Goal: Transaction & Acquisition: Purchase product/service

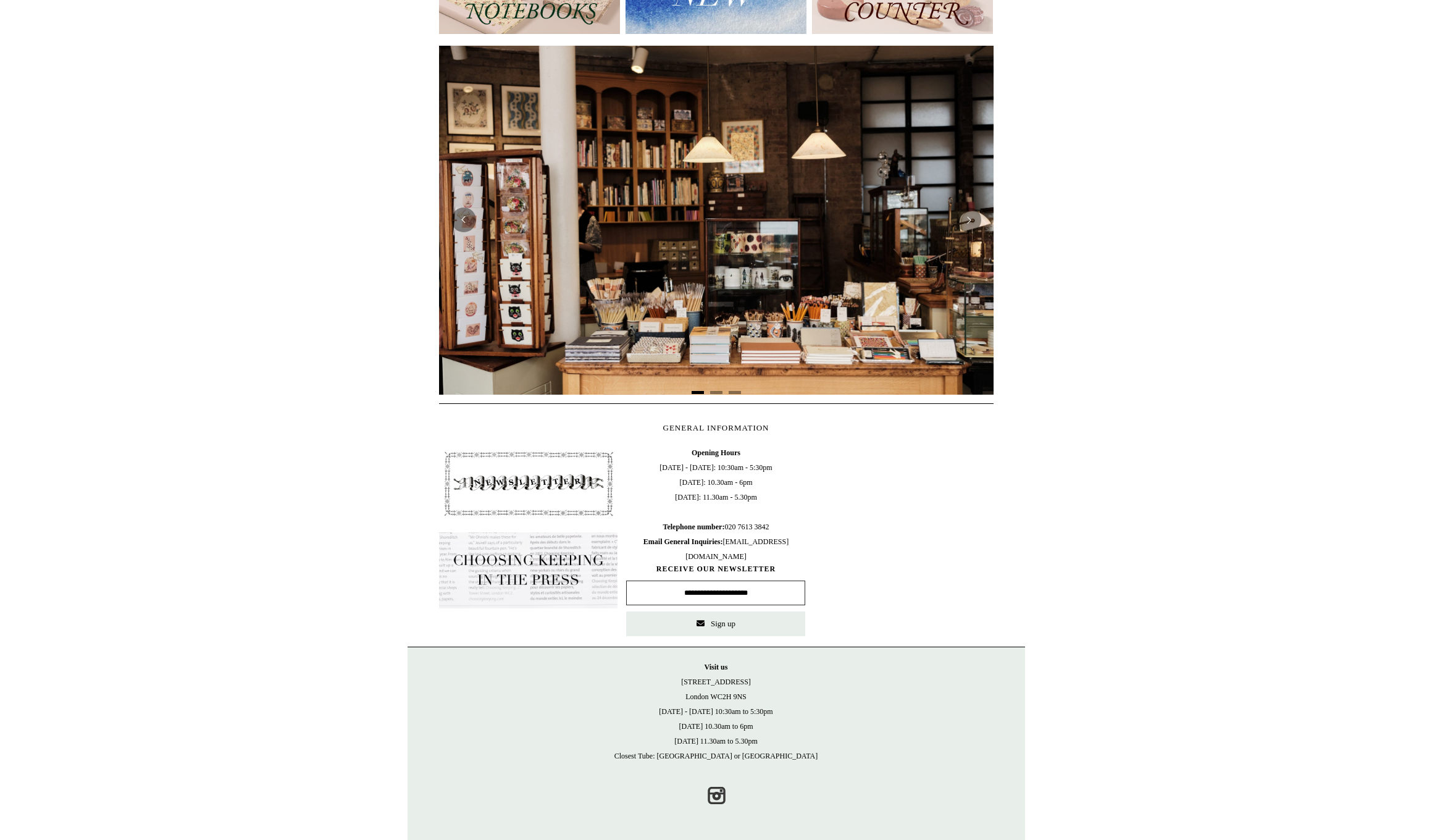
scroll to position [200, 0]
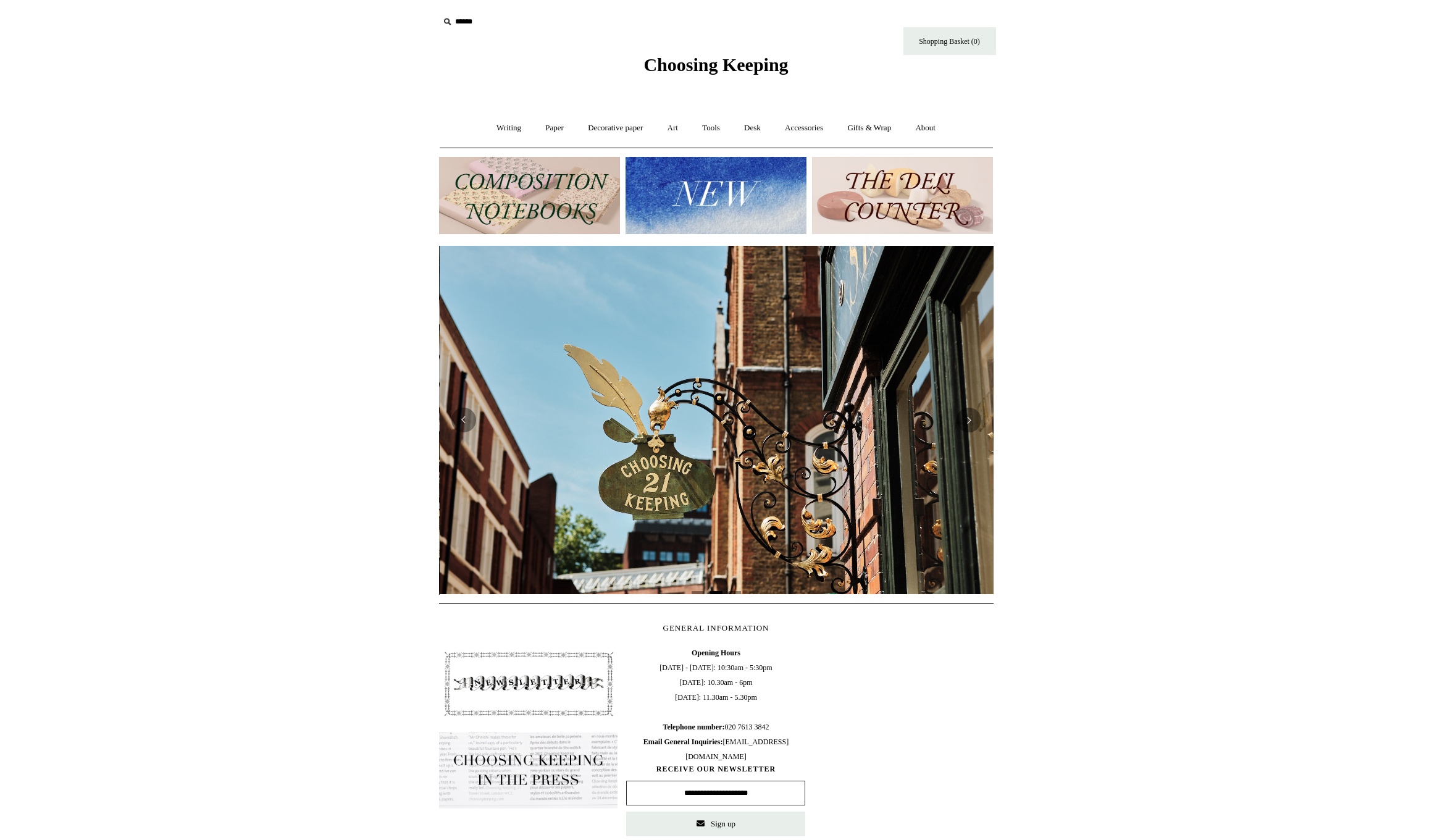
scroll to position [0, 555]
click at [456, 23] on input "text" at bounding box center [514, 21] width 152 height 23
type input "******"
click at [580, 21] on input "*" at bounding box center [580, 21] width 12 height 21
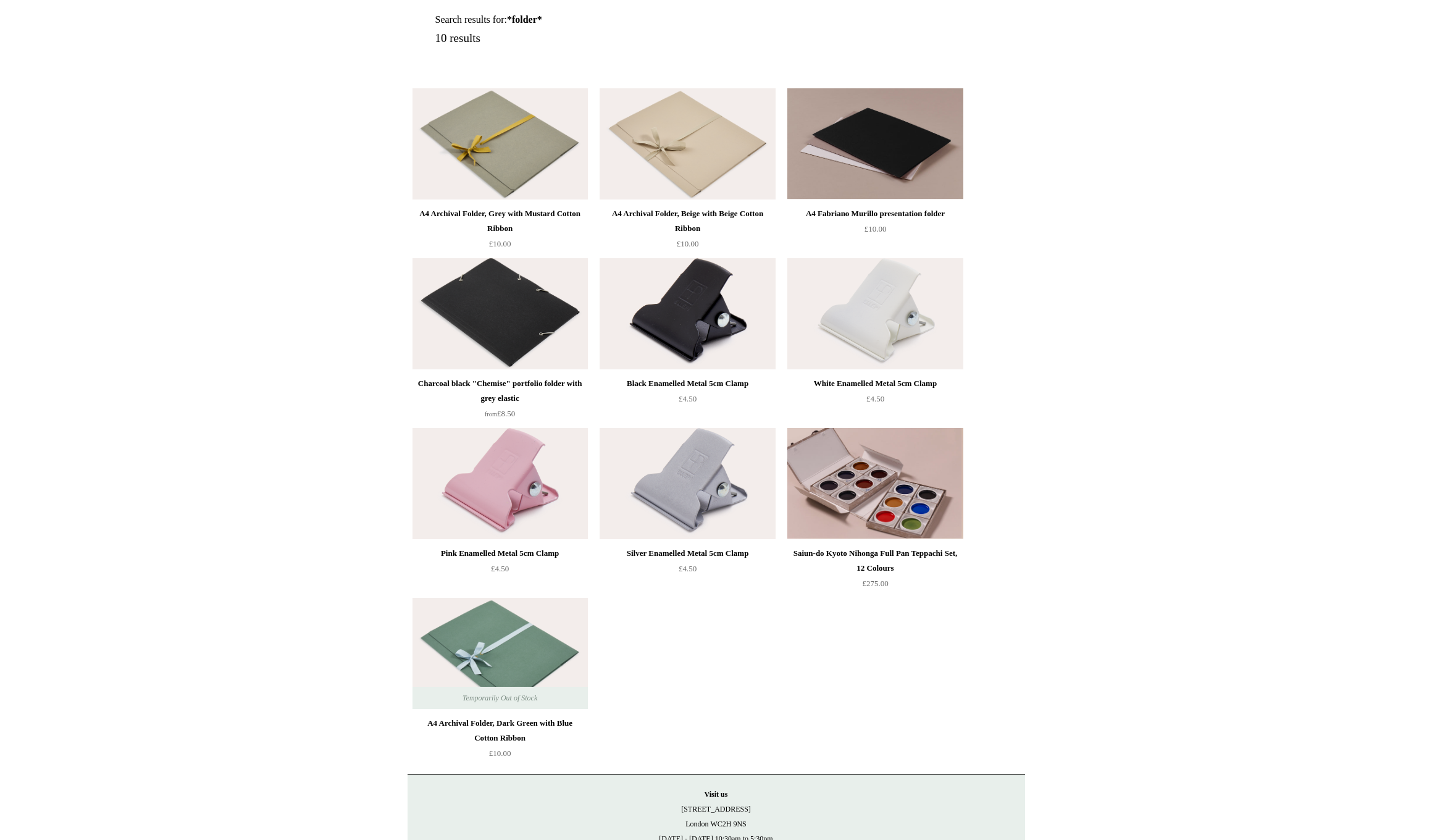
scroll to position [181, 0]
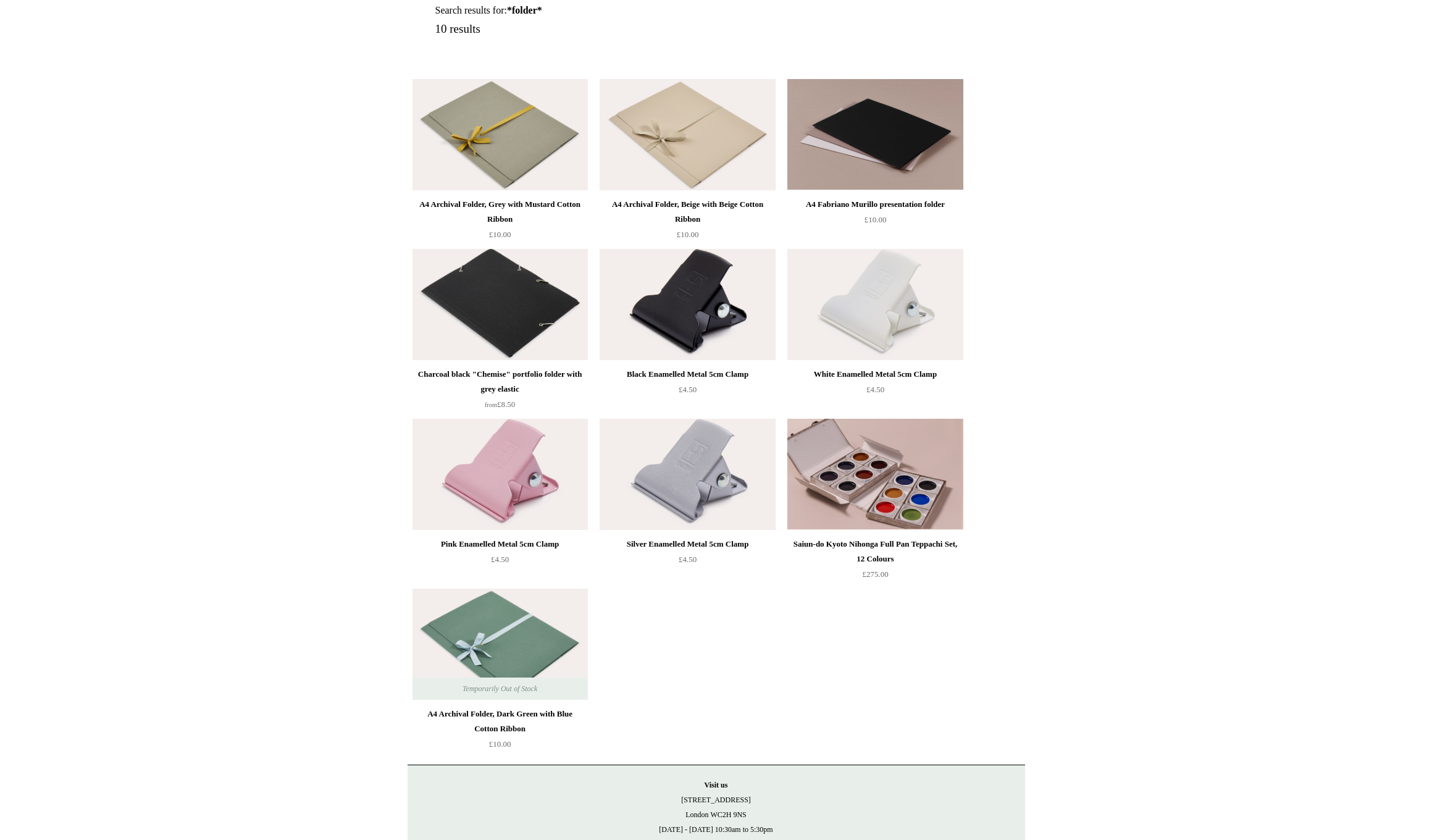
click at [499, 634] on img at bounding box center [500, 644] width 175 height 112
